Goal: Information Seeking & Learning: Learn about a topic

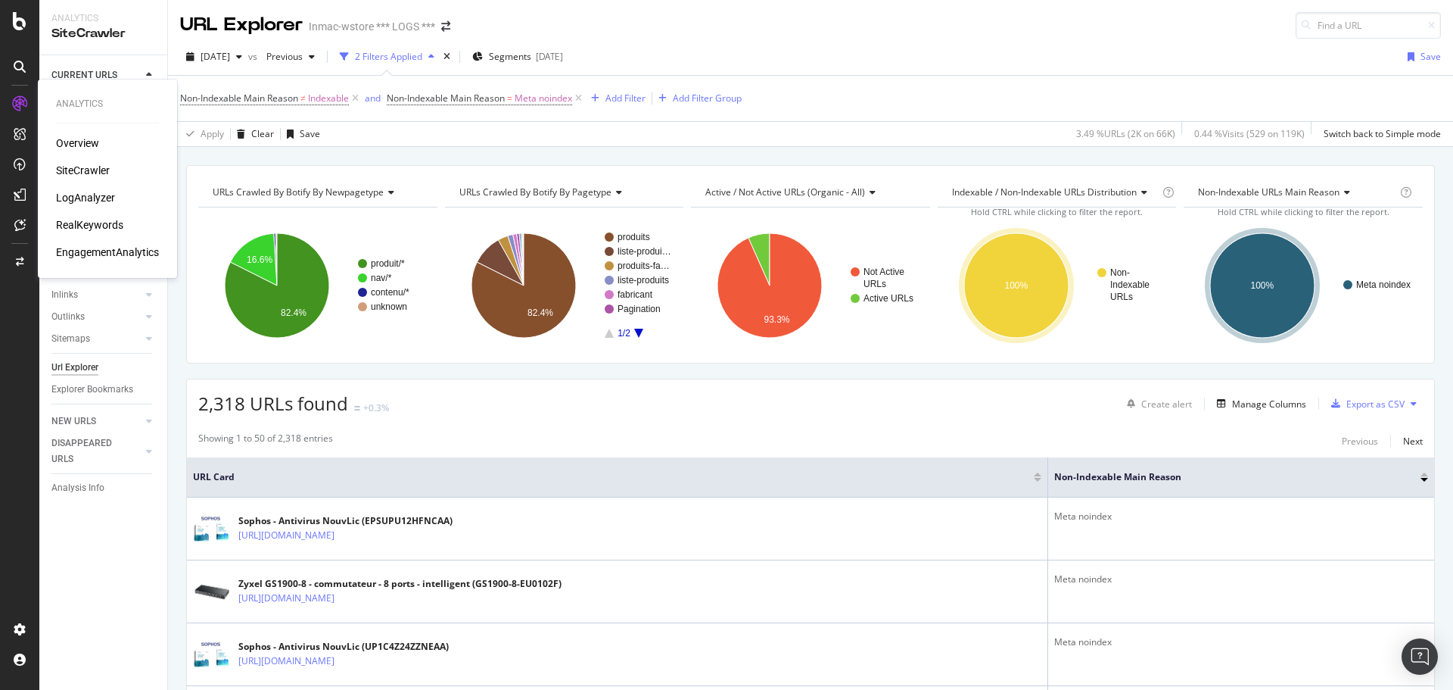
click at [87, 168] on div "SiteCrawler" at bounding box center [83, 170] width 54 height 15
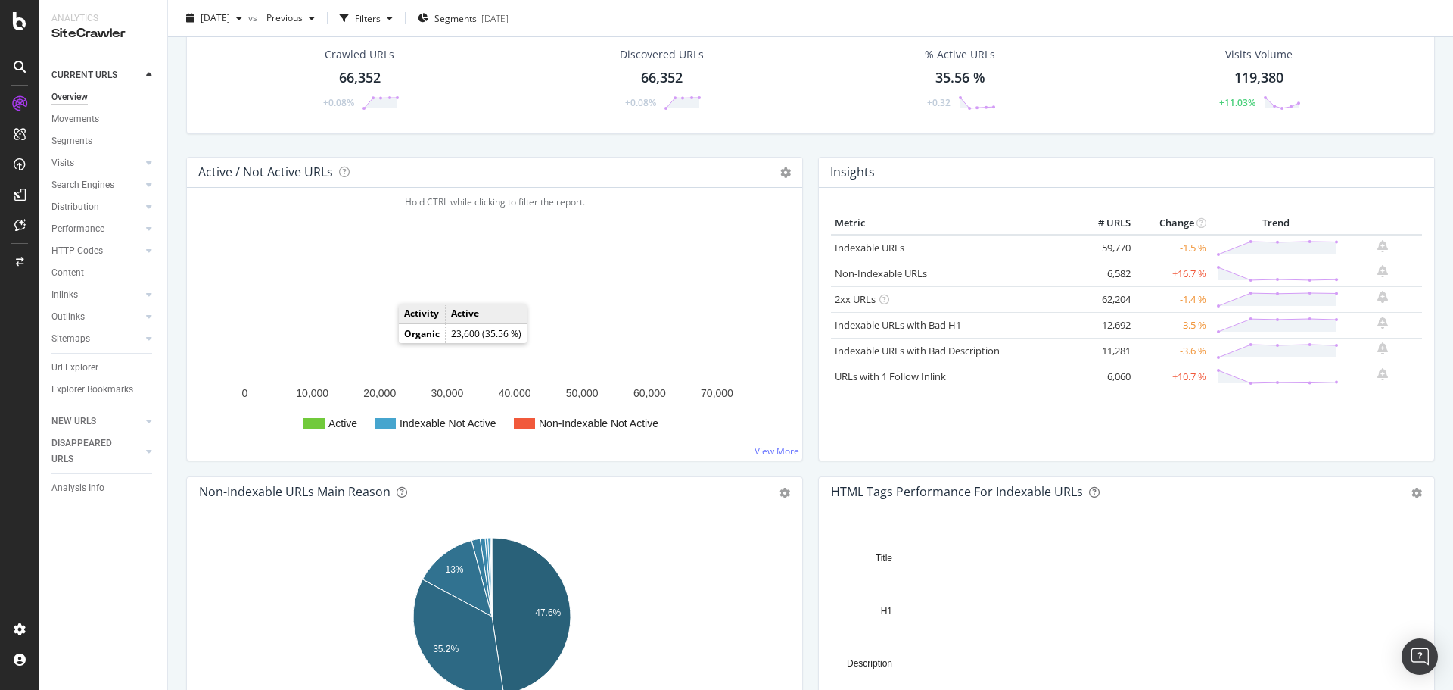
scroll to position [151, 0]
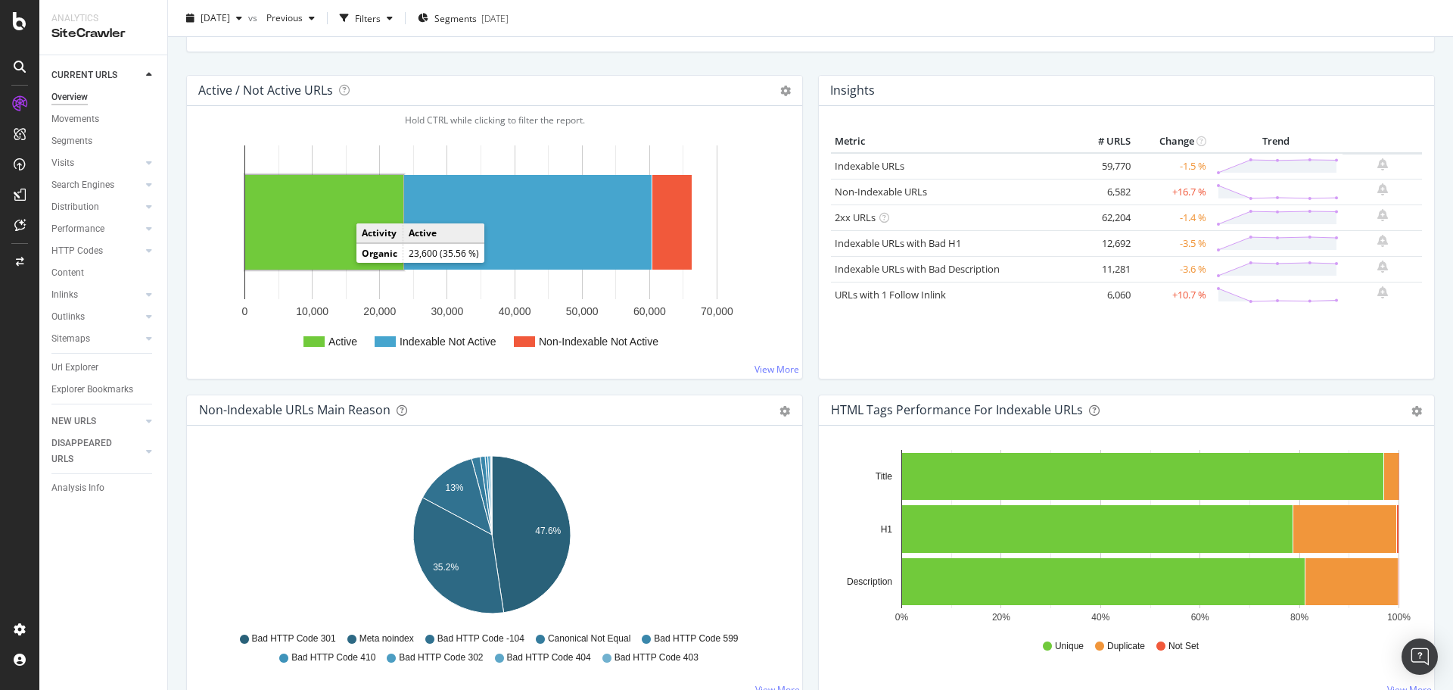
click at [331, 214] on rect "A chart." at bounding box center [324, 222] width 158 height 95
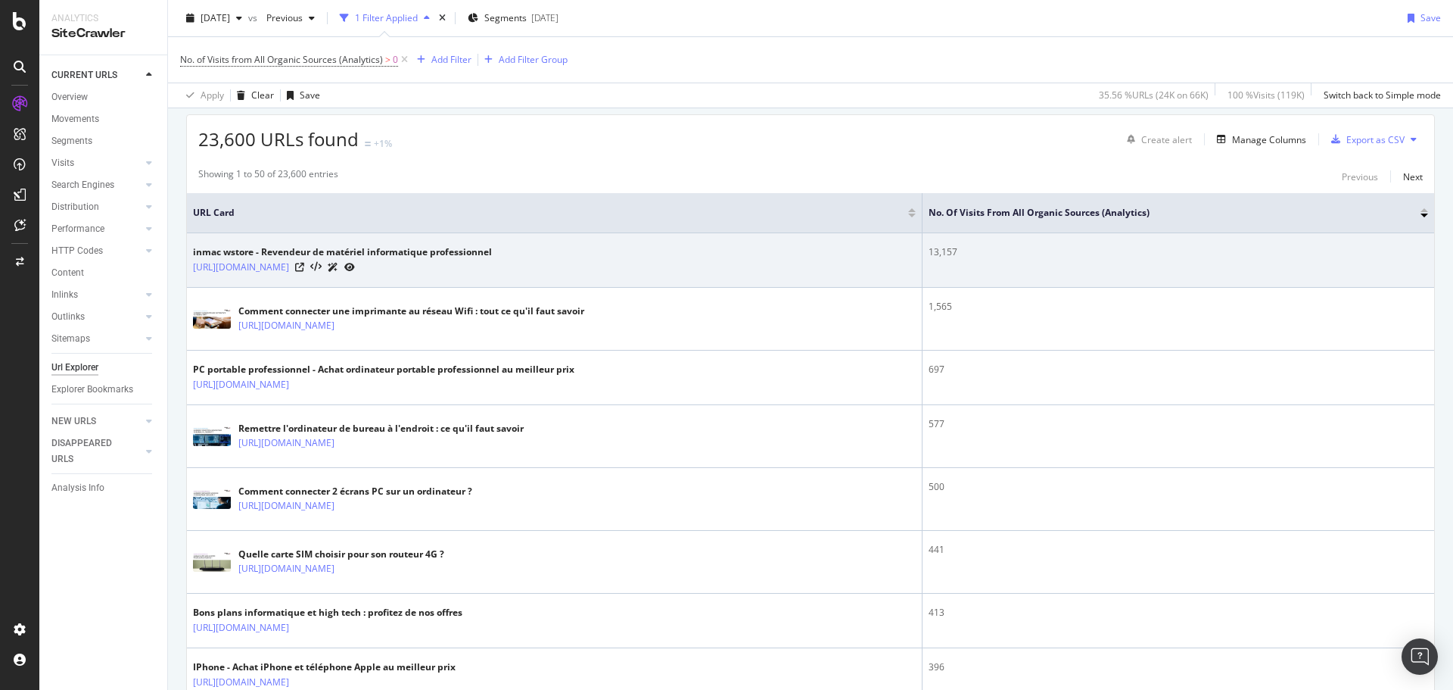
scroll to position [303, 0]
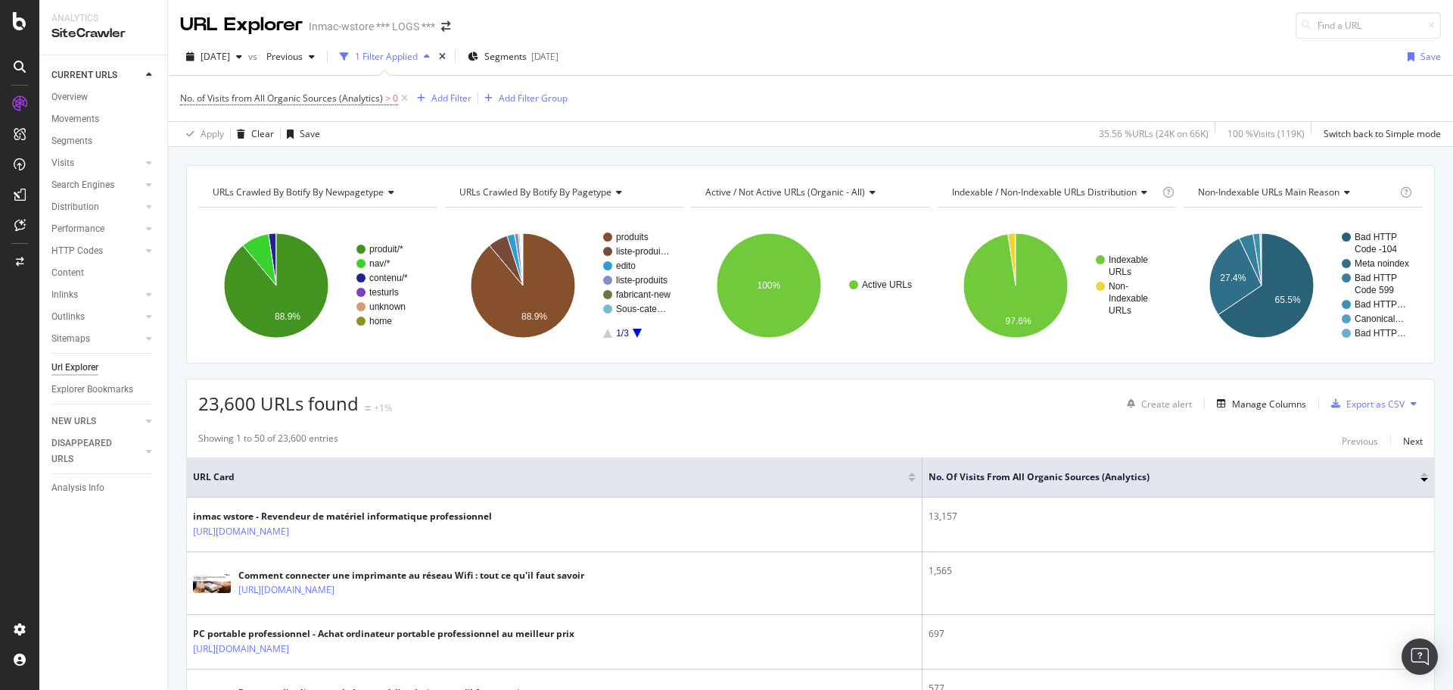
scroll to position [303, 0]
